Goal: Task Accomplishment & Management: Manage account settings

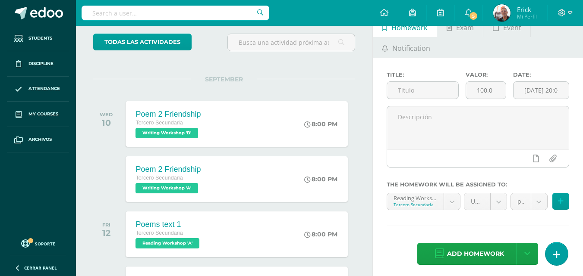
scroll to position [69, 0]
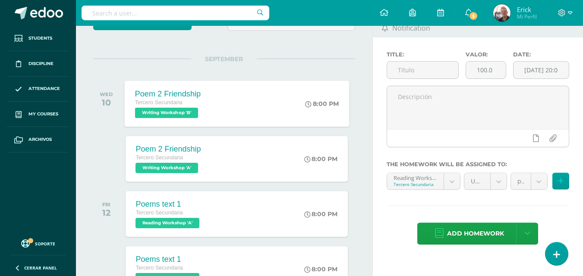
click at [181, 113] on span "Writing Workshop 'B'" at bounding box center [166, 113] width 63 height 10
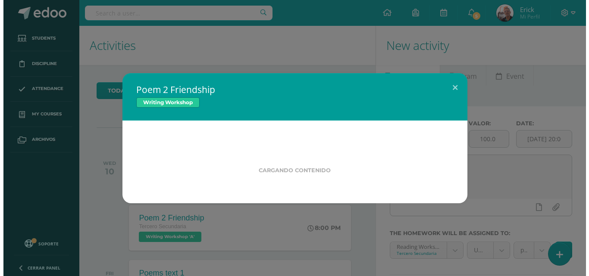
scroll to position [0, 0]
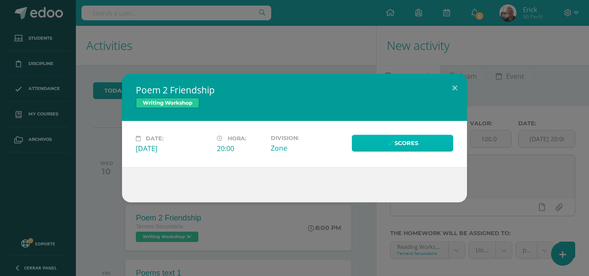
click at [411, 146] on link "Scores" at bounding box center [402, 143] width 101 height 17
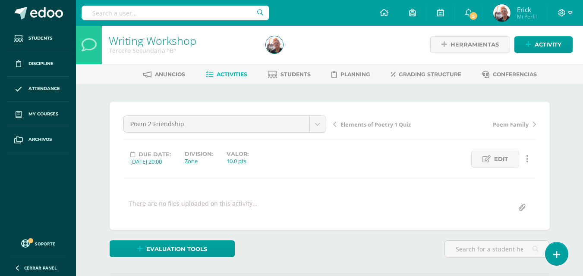
scroll to position [1, 0]
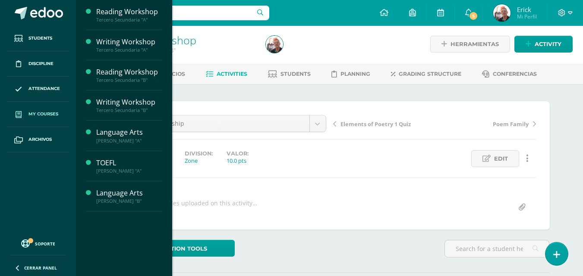
click at [44, 113] on span "My courses" at bounding box center [43, 114] width 30 height 7
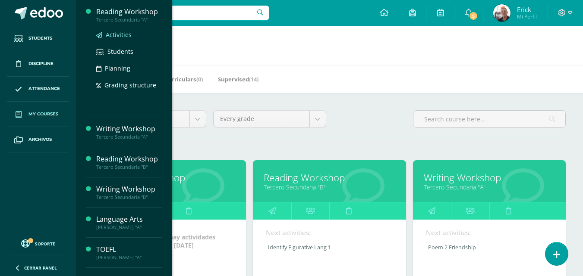
click at [110, 36] on span "Activities" at bounding box center [119, 35] width 26 height 8
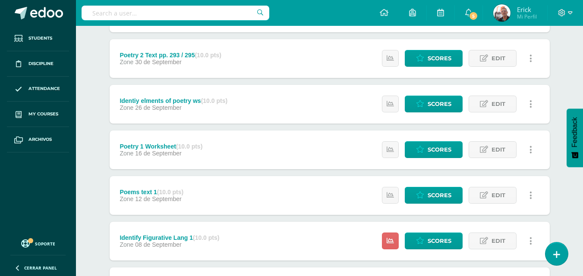
scroll to position [375, 0]
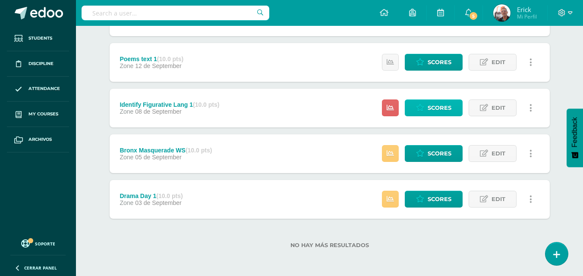
click at [442, 104] on span "Scores" at bounding box center [439, 108] width 24 height 16
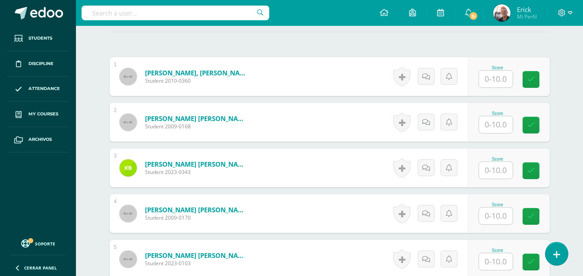
scroll to position [243, 0]
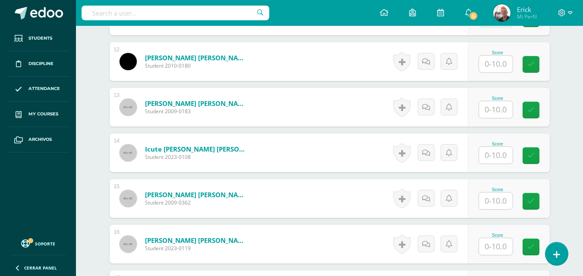
scroll to position [717, 0]
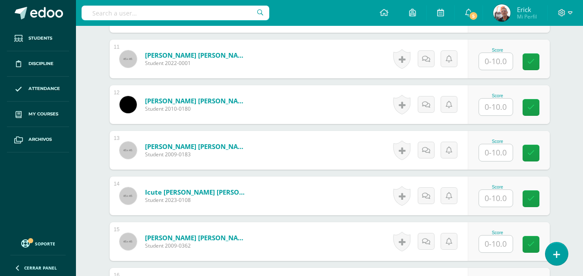
click at [503, 110] on input "text" at bounding box center [496, 107] width 34 height 17
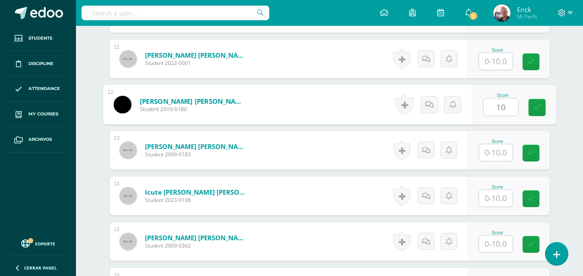
type input "10"
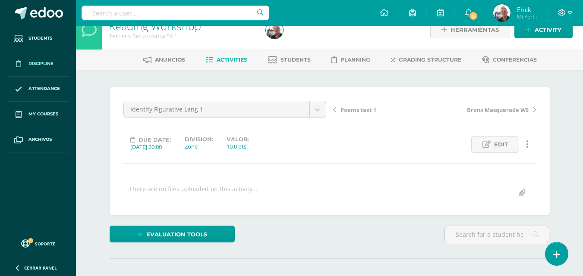
scroll to position [0, 0]
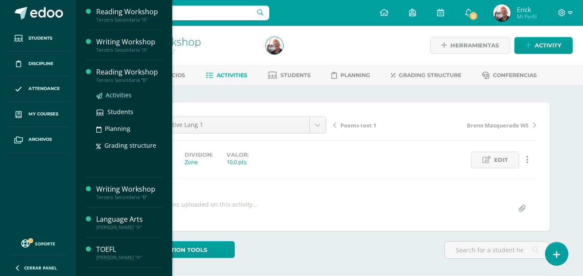
click at [119, 93] on span "Activities" at bounding box center [119, 95] width 26 height 8
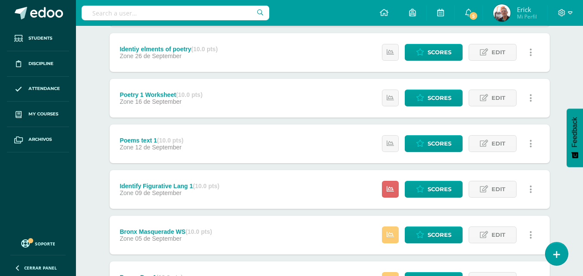
scroll to position [302, 0]
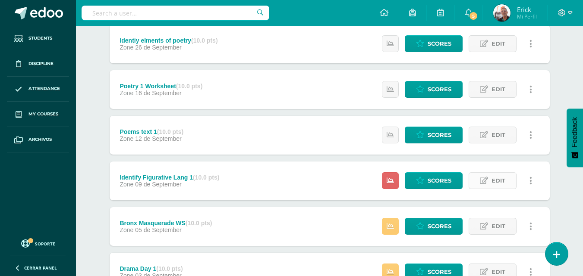
click at [492, 181] on span "Edit" at bounding box center [498, 181] width 14 height 16
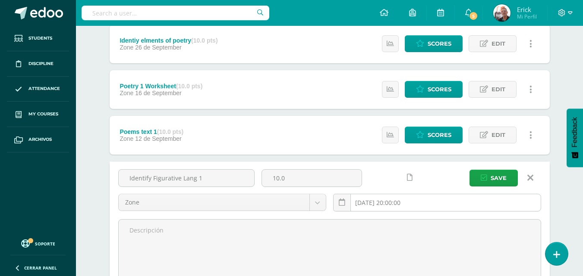
click at [404, 200] on input "2025-09-09 20:00:00" at bounding box center [436, 202] width 207 height 17
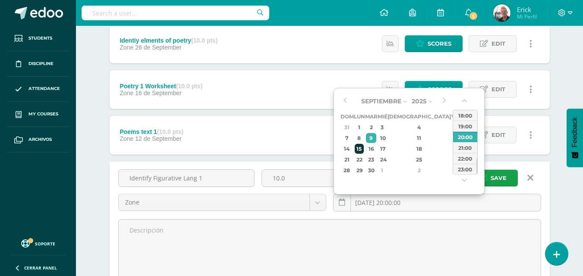
click at [364, 147] on div "15" at bounding box center [358, 149] width 9 height 10
type input "2025-09-15 20:00"
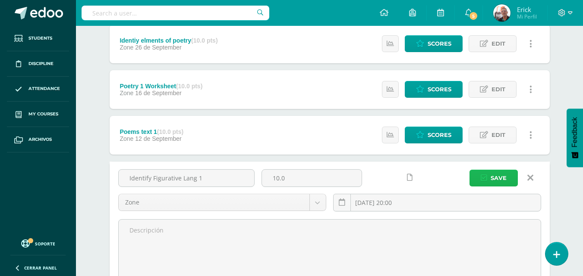
click at [500, 174] on span "Save" at bounding box center [498, 178] width 16 height 16
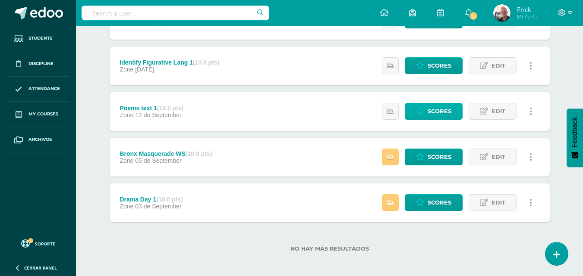
scroll to position [375, 0]
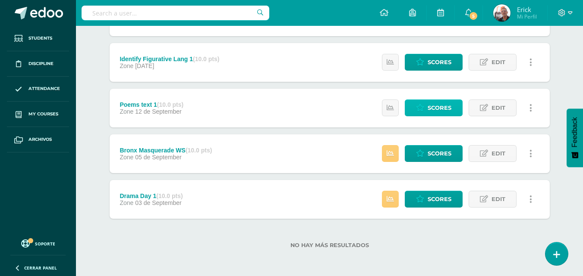
click at [424, 105] on link "Scores" at bounding box center [433, 108] width 58 height 17
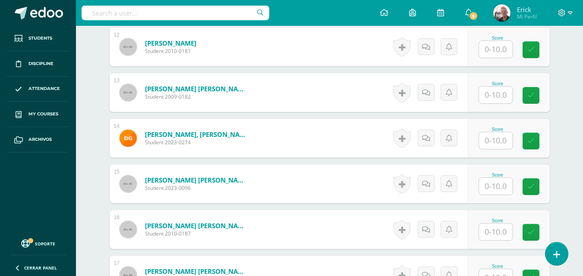
scroll to position [821, 0]
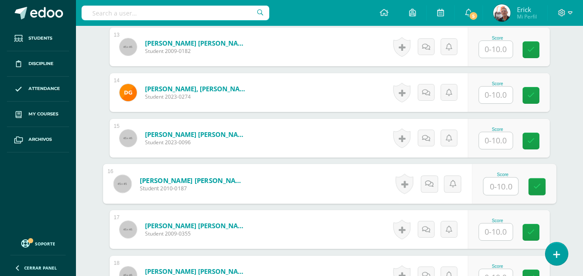
click at [494, 188] on input "text" at bounding box center [500, 186] width 34 height 17
type input "8"
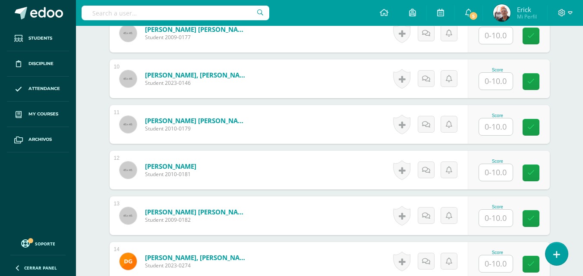
scroll to position [648, 0]
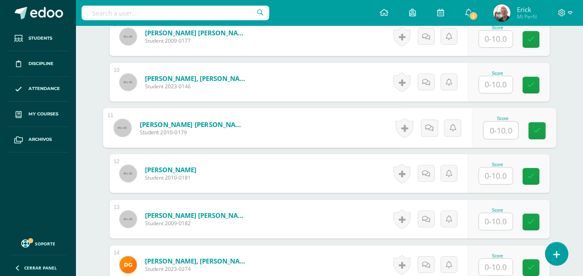
click at [500, 128] on input "text" at bounding box center [500, 130] width 34 height 17
type input "10"
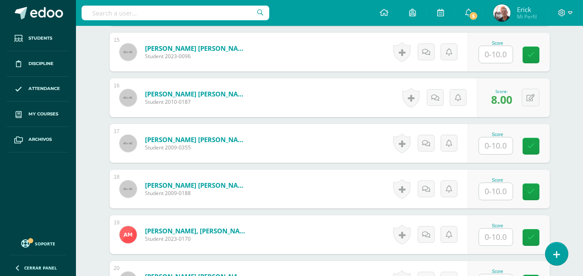
scroll to position [993, 0]
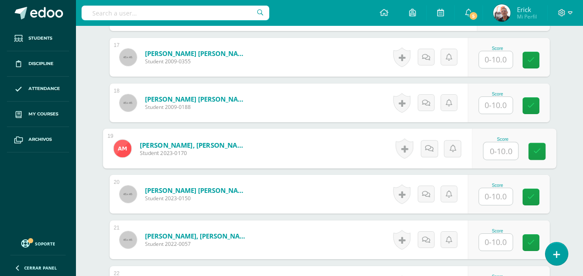
click at [499, 144] on input "text" at bounding box center [500, 151] width 34 height 17
type input "5"
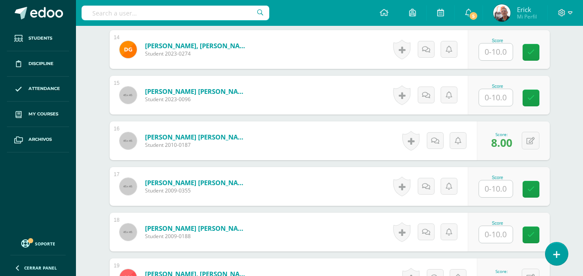
scroll to position [821, 0]
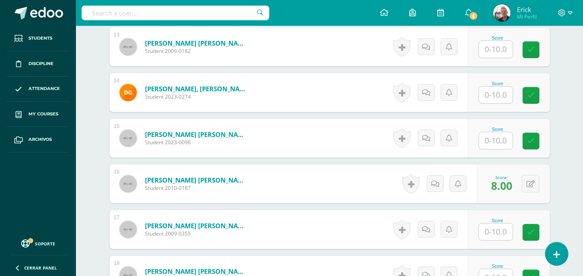
click at [503, 143] on input "text" at bounding box center [496, 140] width 34 height 17
type input "6"
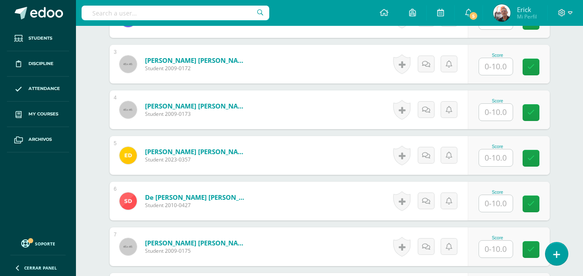
scroll to position [303, 0]
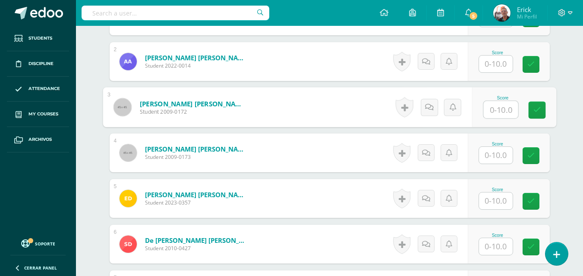
click at [503, 111] on input "text" at bounding box center [500, 109] width 34 height 17
type input "7"
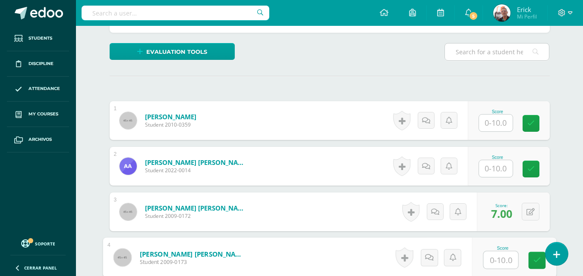
scroll to position [217, 0]
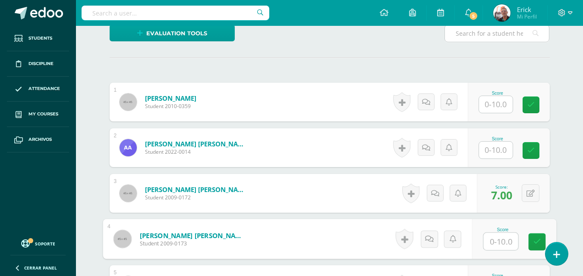
click at [502, 111] on input "text" at bounding box center [496, 104] width 34 height 17
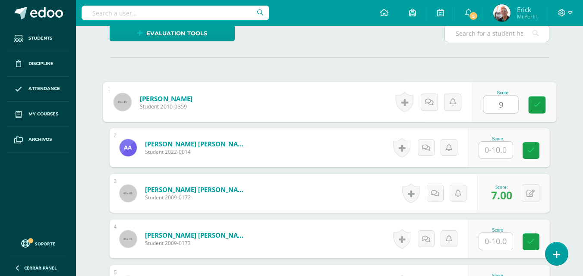
type input "9"
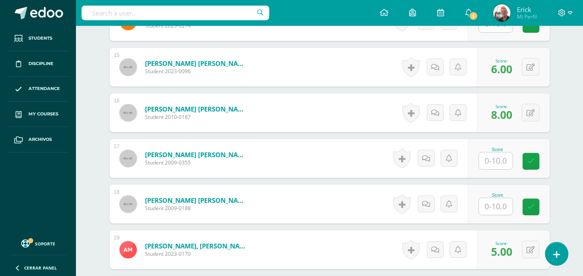
scroll to position [907, 0]
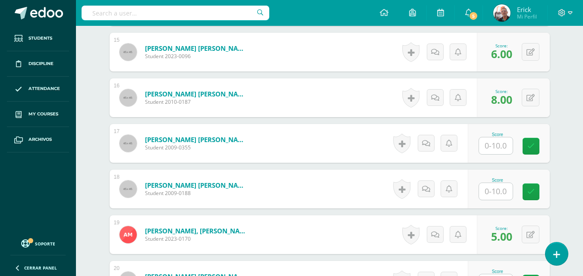
click at [496, 191] on input "text" at bounding box center [496, 191] width 34 height 17
type input "8"
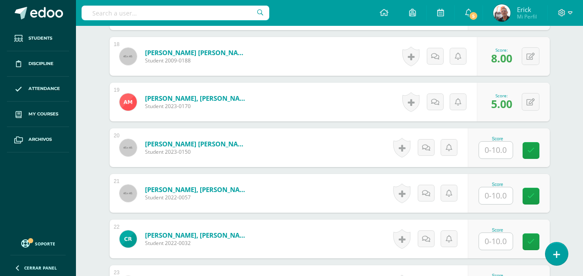
scroll to position [1079, 0]
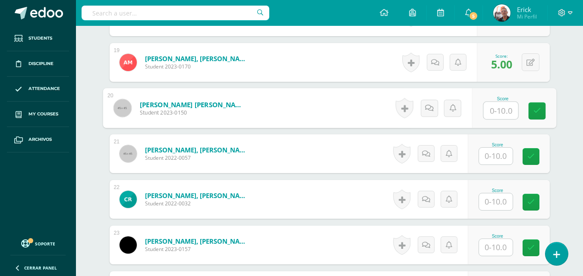
click at [504, 114] on input "text" at bounding box center [500, 110] width 34 height 17
type input "9"
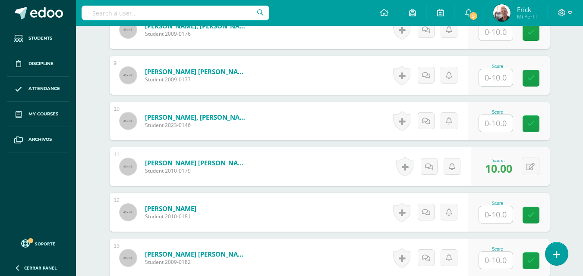
scroll to position [605, 0]
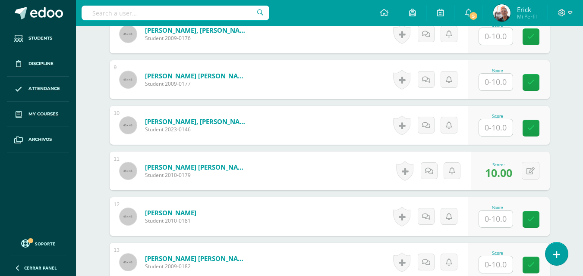
click at [498, 78] on input "text" at bounding box center [496, 82] width 34 height 17
type input "4"
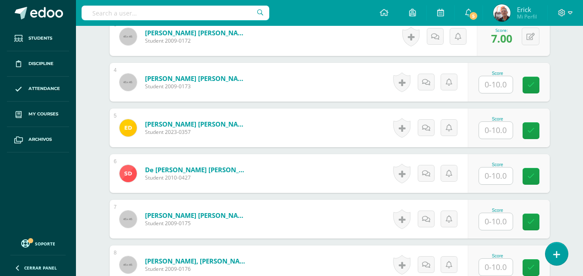
scroll to position [389, 0]
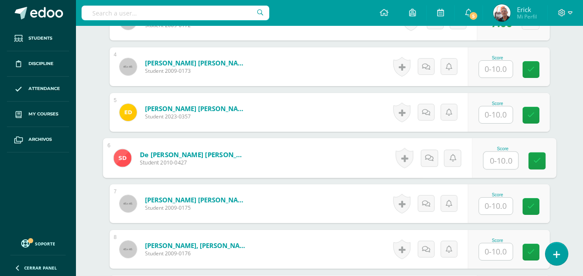
click at [498, 166] on input "text" at bounding box center [500, 160] width 34 height 17
type input "7"
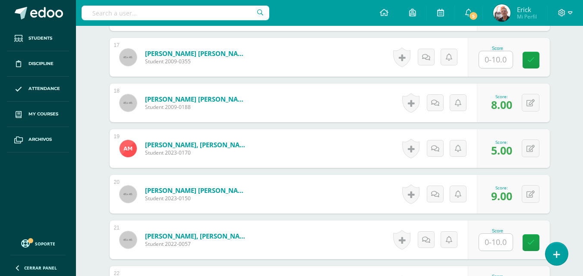
scroll to position [1123, 0]
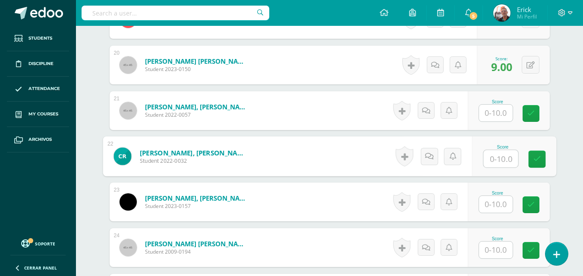
click at [498, 166] on input "text" at bounding box center [500, 159] width 34 height 17
type input "4"
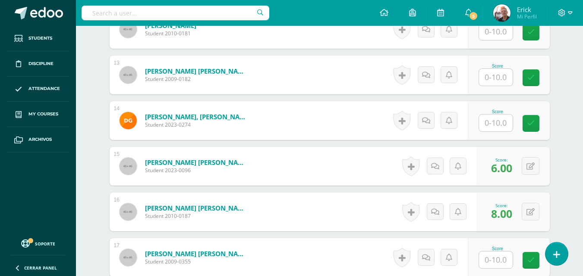
scroll to position [778, 0]
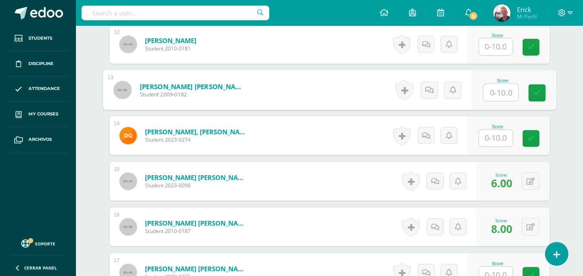
click at [503, 95] on input "text" at bounding box center [500, 92] width 34 height 17
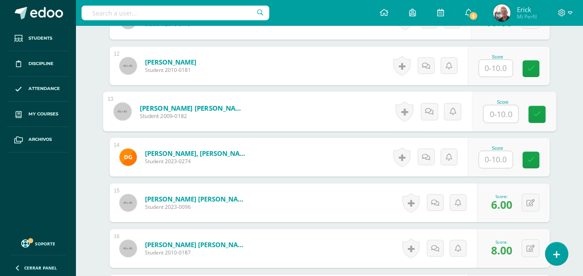
scroll to position [734, 0]
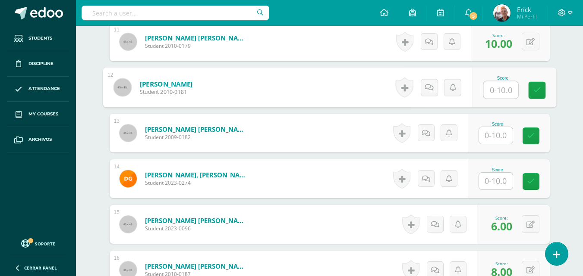
click at [505, 88] on input "text" at bounding box center [500, 90] width 34 height 17
type input "8"
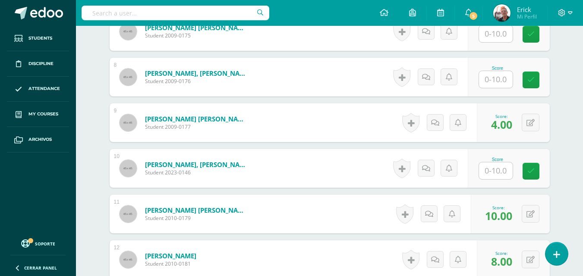
scroll to position [519, 0]
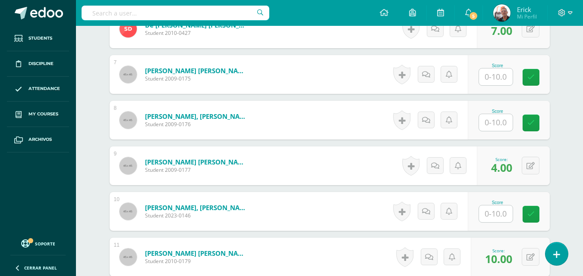
click at [500, 79] on input "text" at bounding box center [496, 77] width 34 height 17
type input "9"
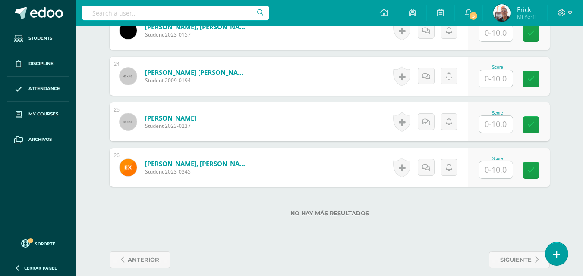
scroll to position [1295, 0]
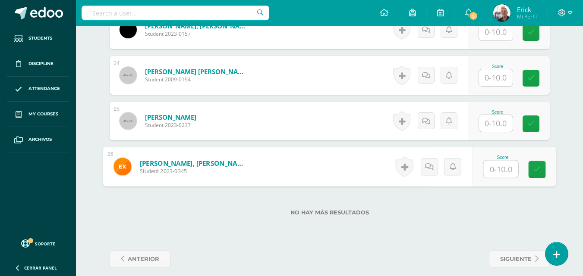
click at [495, 175] on input "text" at bounding box center [500, 169] width 34 height 17
type input "6"
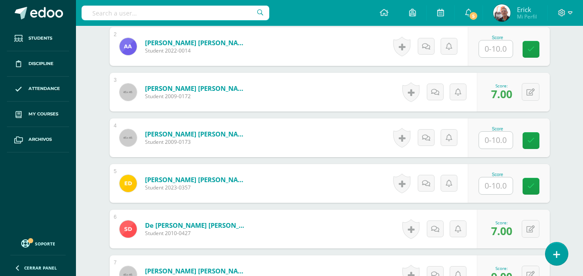
scroll to position [303, 0]
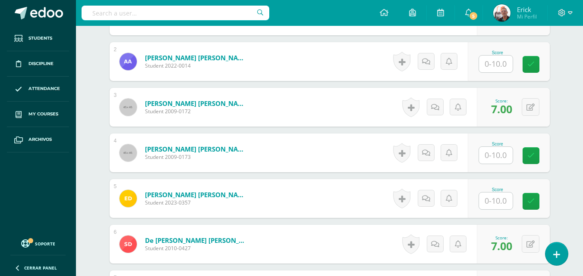
click at [501, 156] on input "text" at bounding box center [496, 155] width 34 height 17
type input "10"
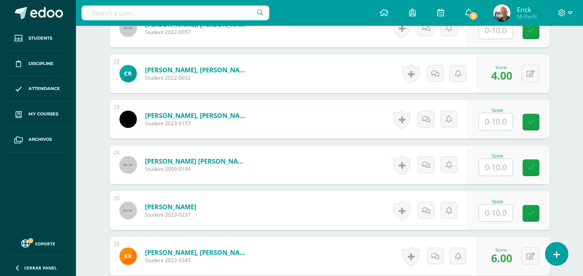
scroll to position [1209, 0]
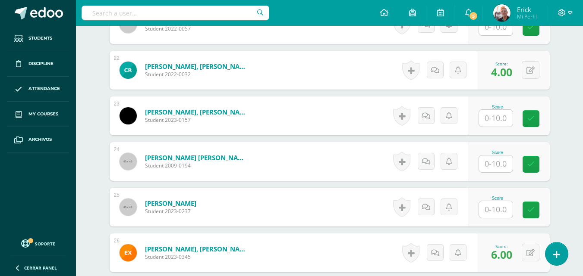
click at [491, 165] on input "text" at bounding box center [496, 164] width 34 height 17
type input "9"
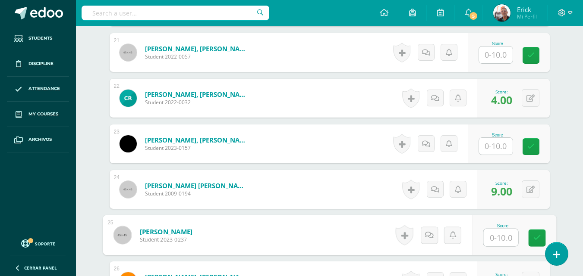
scroll to position [1166, 0]
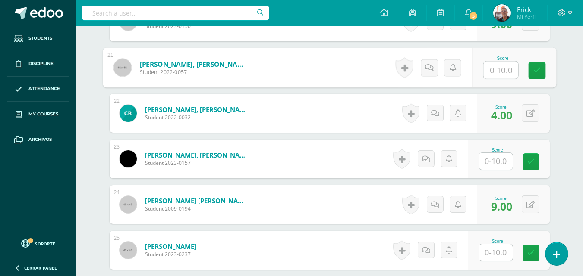
click at [501, 62] on input "text" at bounding box center [500, 70] width 34 height 17
type input "9"
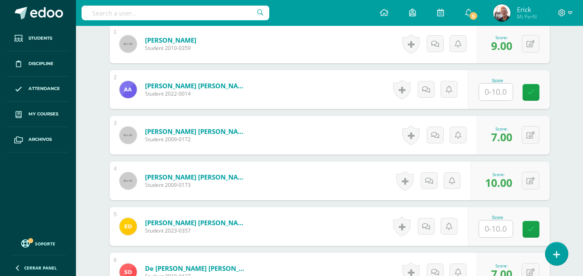
scroll to position [260, 0]
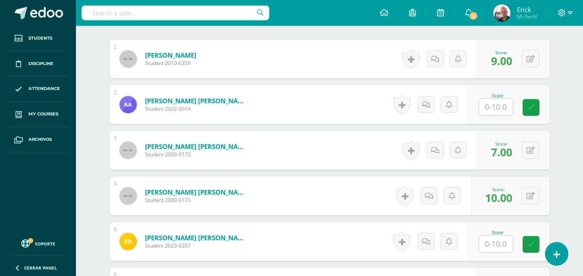
click at [503, 102] on input "text" at bounding box center [496, 107] width 34 height 17
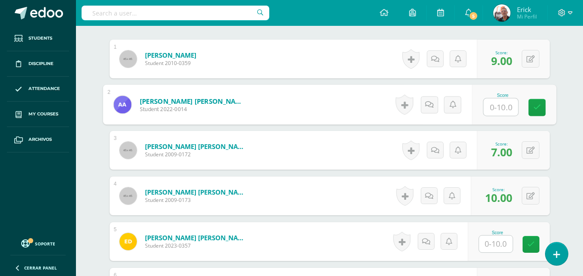
type input "7"
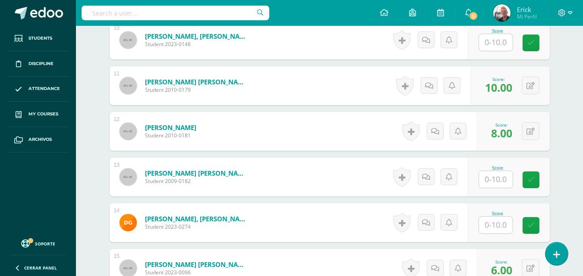
scroll to position [691, 0]
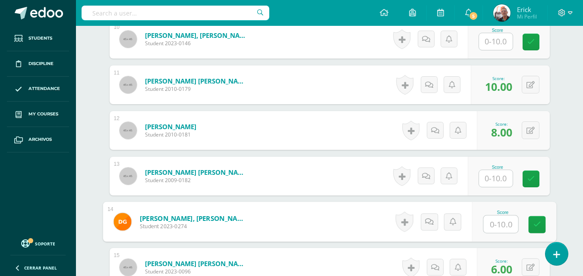
click at [505, 225] on input "text" at bounding box center [500, 224] width 34 height 17
type input "6"
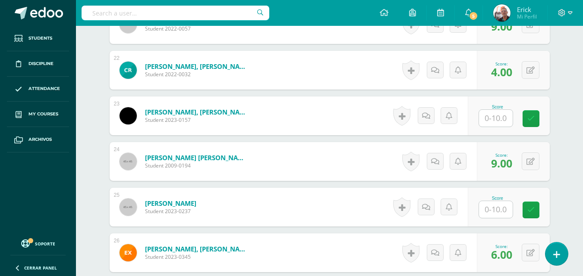
scroll to position [1304, 0]
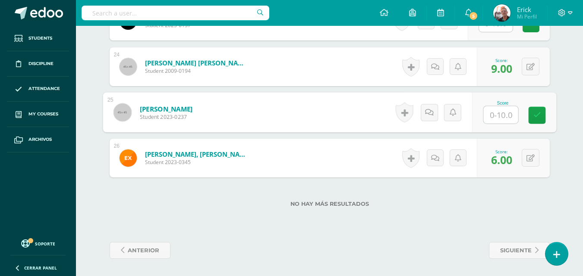
click at [498, 110] on input "text" at bounding box center [500, 115] width 34 height 17
type input "10"
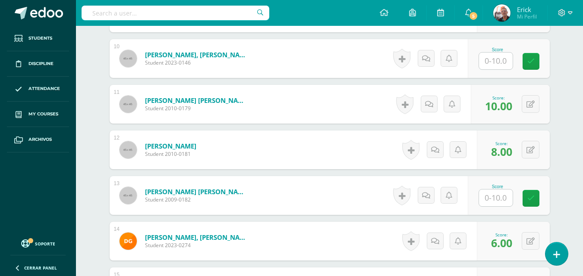
scroll to position [657, 0]
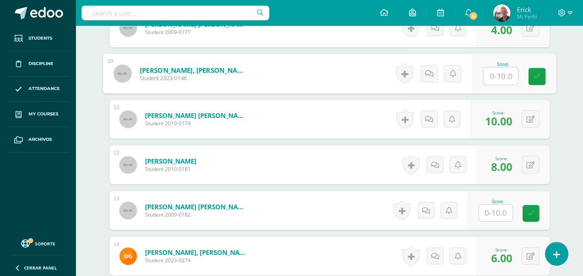
click at [497, 78] on input "text" at bounding box center [500, 76] width 34 height 17
type input "7"
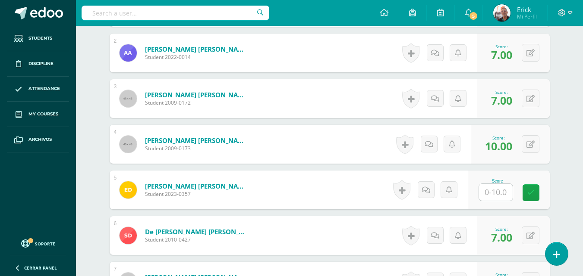
scroll to position [355, 0]
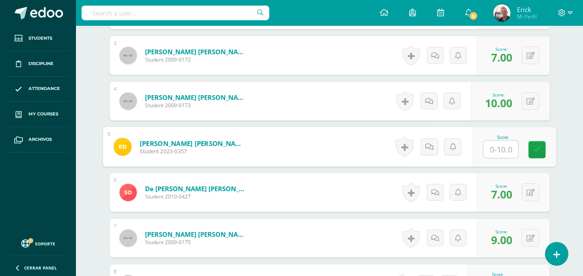
click at [499, 143] on input "text" at bounding box center [500, 149] width 34 height 17
type input "8"
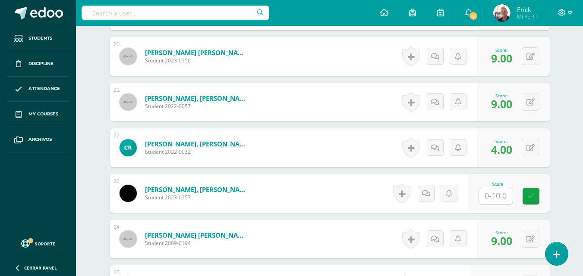
scroll to position [1217, 0]
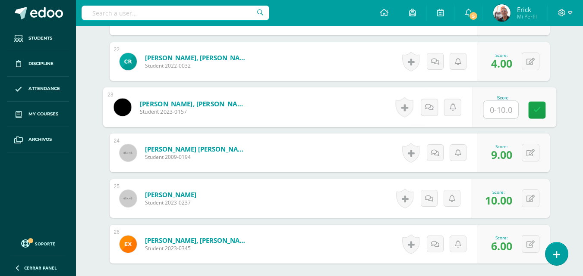
click at [501, 113] on input "text" at bounding box center [500, 109] width 34 height 17
type input "8"
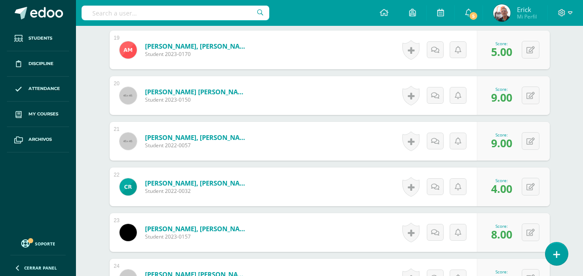
scroll to position [1002, 0]
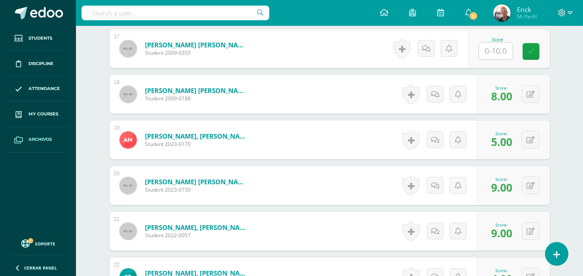
click at [40, 141] on span "Archivos" at bounding box center [39, 139] width 23 height 7
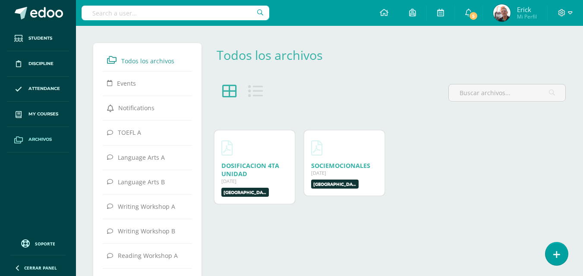
click at [43, 114] on span "My courses" at bounding box center [43, 114] width 30 height 7
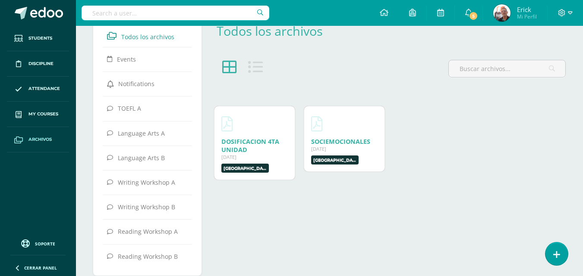
scroll to position [48, 0]
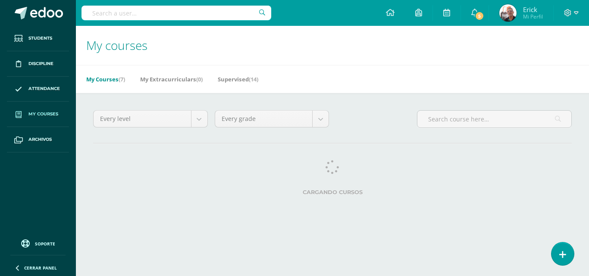
click at [43, 114] on span "My courses" at bounding box center [43, 114] width 30 height 7
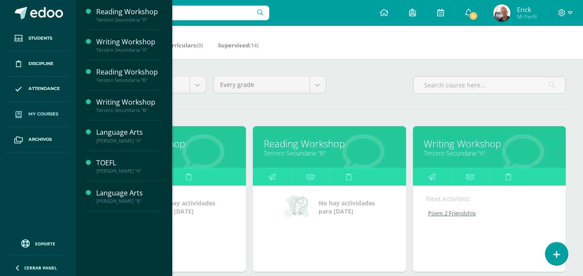
scroll to position [86, 0]
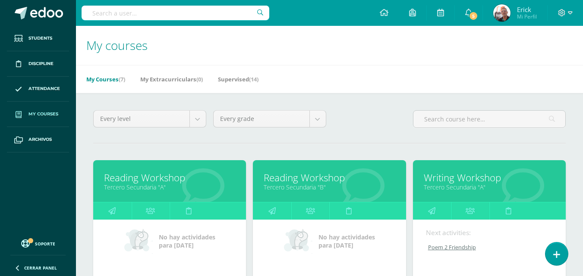
click at [303, 188] on link "Tercero Secundaria "B"" at bounding box center [328, 187] width 131 height 8
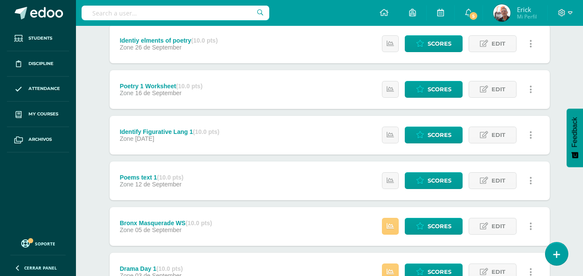
scroll to position [345, 0]
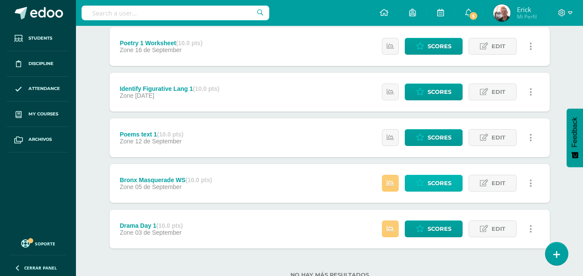
click at [432, 180] on span "Scores" at bounding box center [439, 184] width 24 height 16
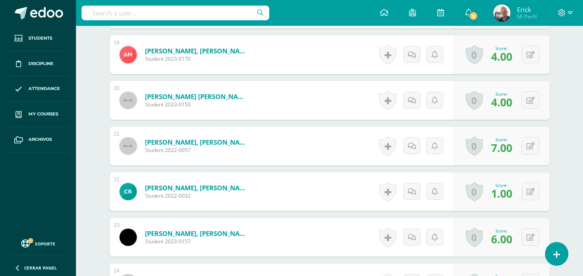
scroll to position [1088, 0]
click at [530, 188] on button at bounding box center [530, 191] width 18 height 18
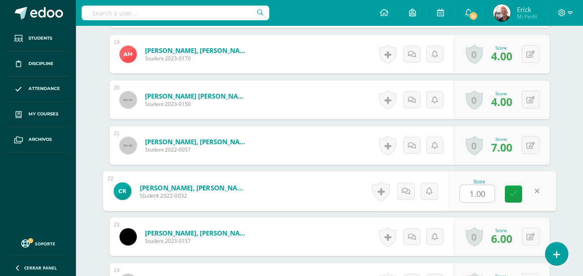
type input "5"
